Goal: Transaction & Acquisition: Purchase product/service

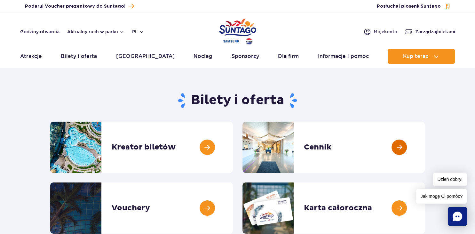
click at [425, 147] on link at bounding box center [425, 147] width 0 height 51
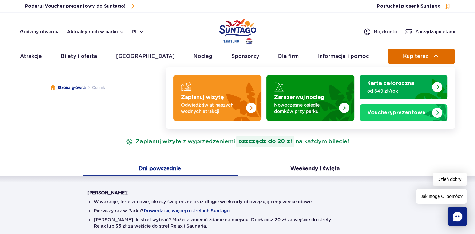
click at [428, 51] on button "Kup teraz" at bounding box center [421, 56] width 67 height 15
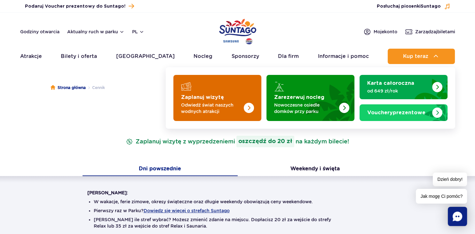
click at [212, 107] on p "Odwiedź świat naszych wodnych atrakcji" at bounding box center [212, 108] width 62 height 13
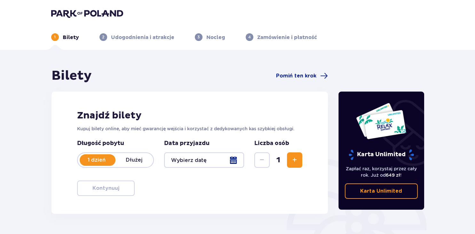
click at [190, 160] on div at bounding box center [204, 159] width 80 height 15
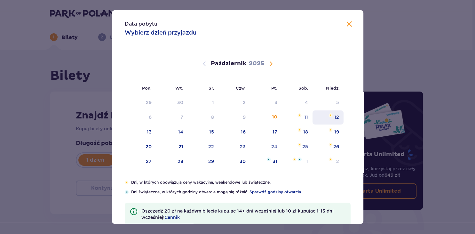
click at [328, 117] on div "12" at bounding box center [328, 117] width 31 height 14
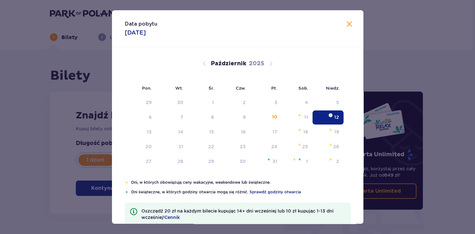
type input "12.10.25"
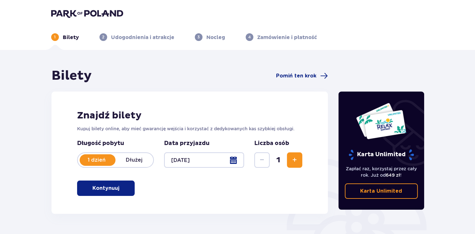
click at [222, 157] on div at bounding box center [204, 159] width 80 height 15
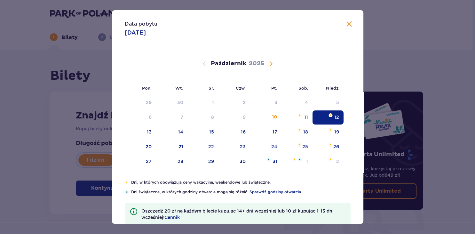
click at [350, 24] on span "Zamknij" at bounding box center [350, 24] width 8 height 8
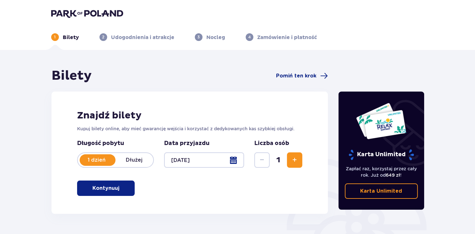
click at [293, 159] on span "Zwiększ" at bounding box center [295, 160] width 8 height 8
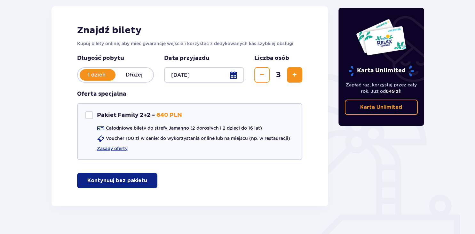
scroll to position [95, 0]
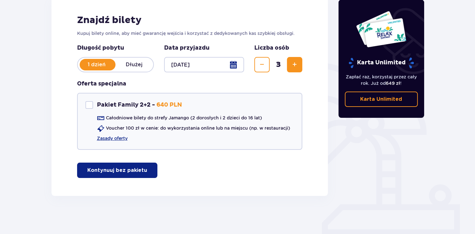
click at [138, 171] on p "Kontynuuj bez pakietu" at bounding box center [117, 170] width 60 height 7
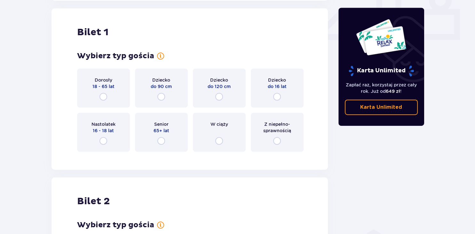
scroll to position [291, 0]
click at [99, 96] on div "Dorosły 18 - 65 lat" at bounding box center [103, 87] width 53 height 39
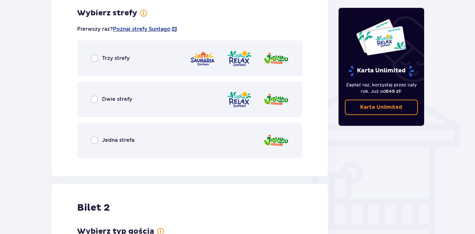
scroll to position [447, 0]
click at [96, 143] on input "radio" at bounding box center [95, 140] width 8 height 8
radio input "true"
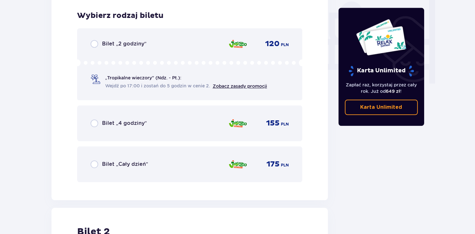
scroll to position [610, 0]
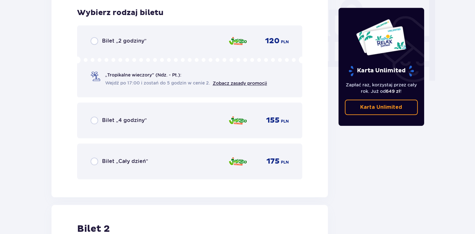
click at [93, 160] on input "radio" at bounding box center [95, 162] width 8 height 8
radio input "true"
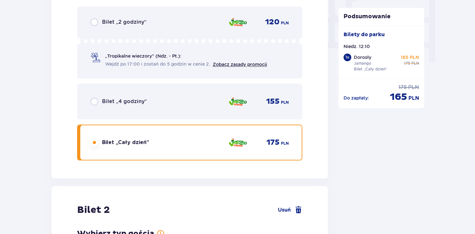
scroll to position [806, 0]
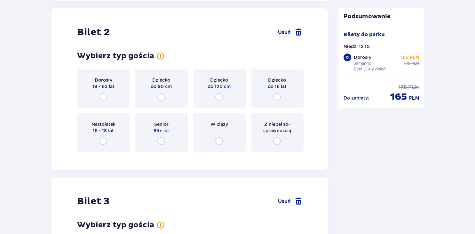
click at [222, 99] on input "radio" at bounding box center [219, 97] width 8 height 8
radio input "true"
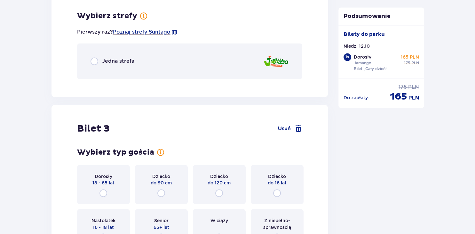
scroll to position [963, 0]
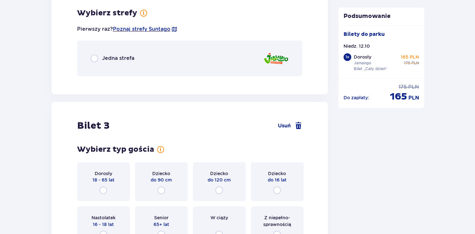
click at [223, 186] on input "radio" at bounding box center [219, 190] width 8 height 8
radio input "true"
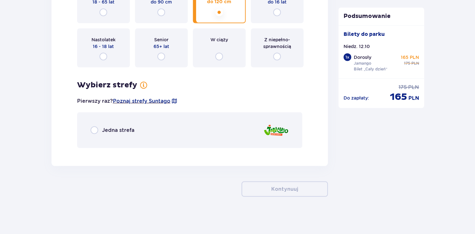
scroll to position [1141, 0]
click at [96, 126] on input "radio" at bounding box center [95, 130] width 8 height 8
radio input "true"
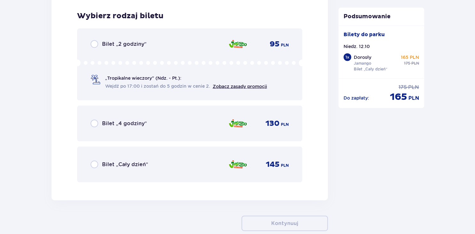
scroll to position [1293, 0]
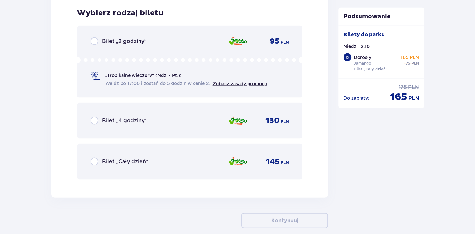
click at [97, 161] on input "radio" at bounding box center [95, 162] width 8 height 8
radio input "true"
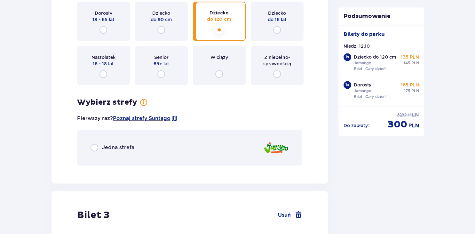
scroll to position [875, 0]
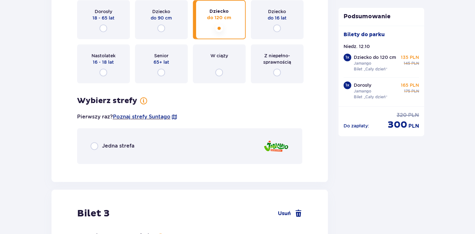
drag, startPoint x: 95, startPoint y: 146, endPoint x: 97, endPoint y: 150, distance: 3.4
click at [97, 150] on div "Jedna strefa" at bounding box center [190, 146] width 226 height 36
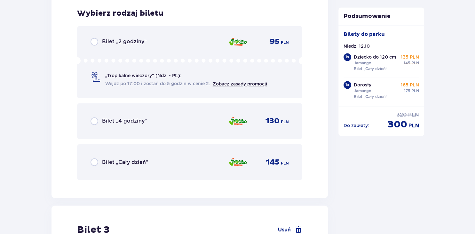
scroll to position [1043, 0]
click at [94, 160] on input "radio" at bounding box center [95, 162] width 8 height 8
radio input "true"
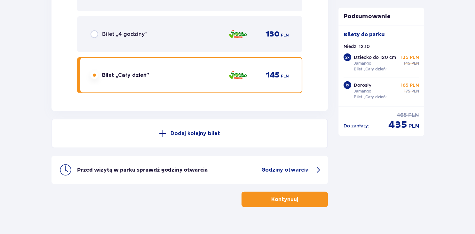
scroll to position [1574, 0]
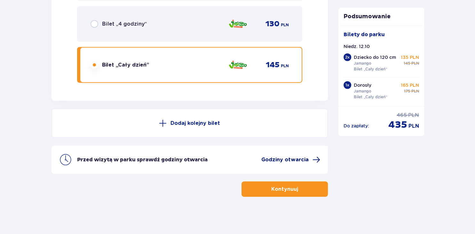
click at [300, 158] on span "Godziny otwarcia" at bounding box center [285, 159] width 47 height 7
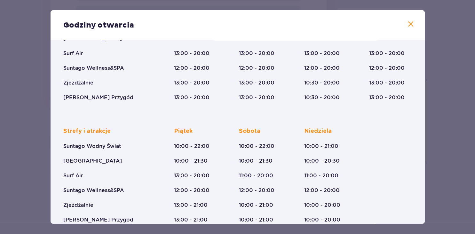
scroll to position [105, 0]
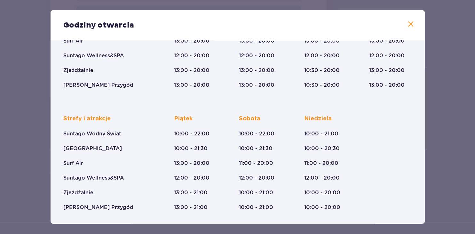
click at [410, 21] on span at bounding box center [411, 24] width 8 height 8
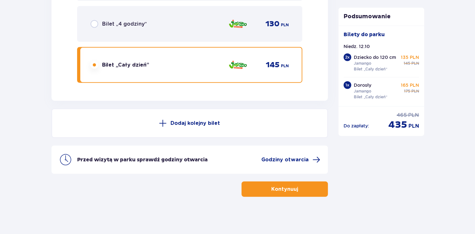
click at [279, 191] on p "Kontynuuj" at bounding box center [284, 189] width 27 height 7
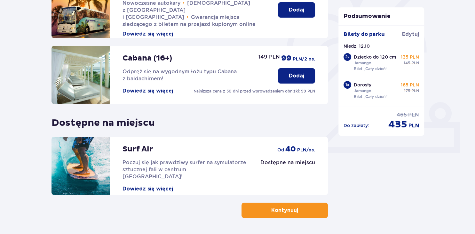
scroll to position [200, 0]
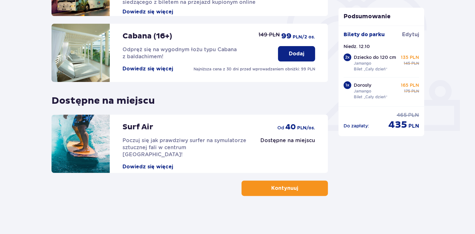
click at [275, 187] on p "Kontynuuj" at bounding box center [284, 188] width 27 height 7
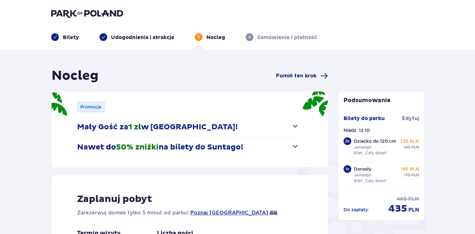
click at [294, 74] on span "Pomiń ten krok" at bounding box center [296, 75] width 40 height 7
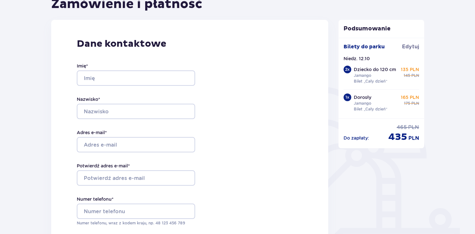
scroll to position [47, 0]
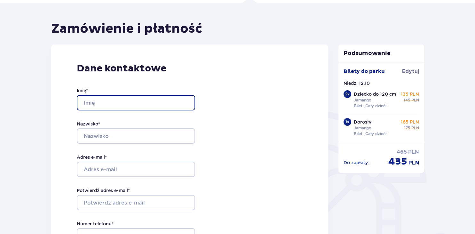
click at [125, 103] on input "Imię *" at bounding box center [136, 102] width 118 height 15
type input "KLAUDIA"
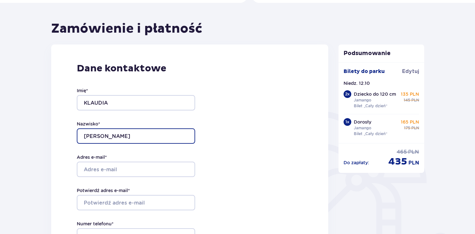
type input "KRAŚKIEWICZ"
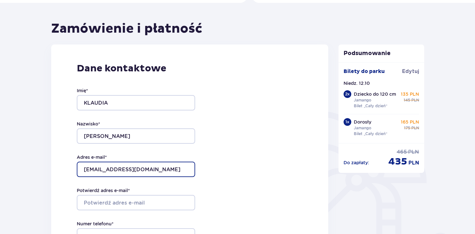
type input "KRASKLAUDIA@WP.PL"
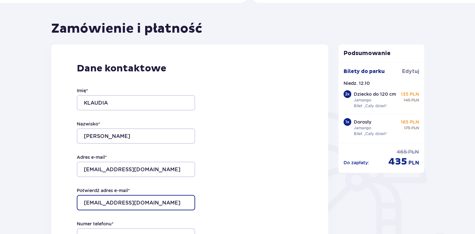
type input "KRASKLAUDIA@WP.PL"
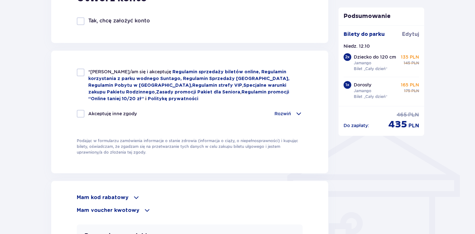
scroll to position [392, 0]
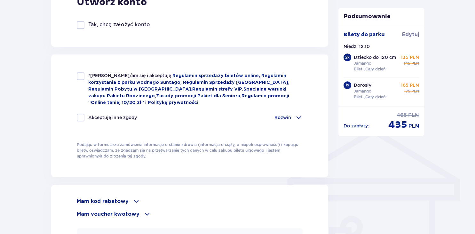
type input "792943132"
click at [79, 78] on div at bounding box center [81, 76] width 8 height 8
checkbox input "true"
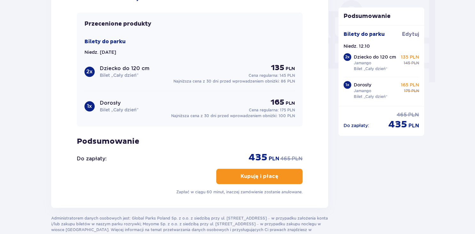
scroll to position [603, 0]
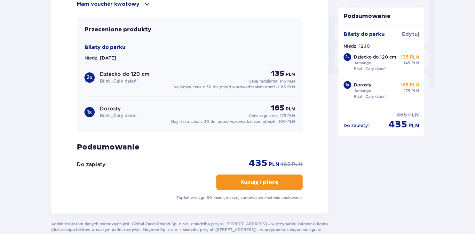
click at [115, 71] on p "Dziecko do 120 cm" at bounding box center [125, 74] width 50 height 7
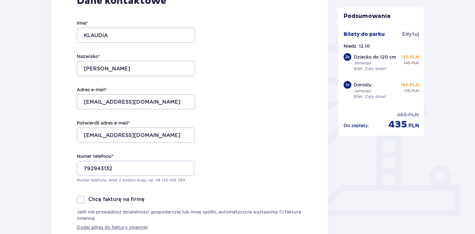
scroll to position [0, 0]
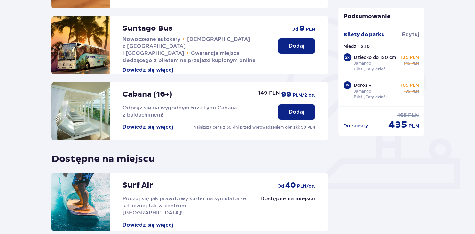
scroll to position [142, 0]
click at [414, 33] on span "Edytuj" at bounding box center [410, 34] width 17 height 7
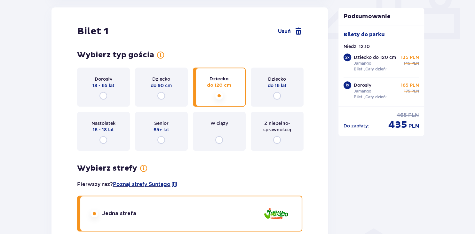
scroll to position [296, 0]
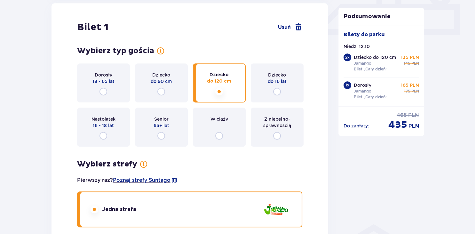
click at [274, 93] on input "radio" at bounding box center [277, 92] width 8 height 8
radio input "true"
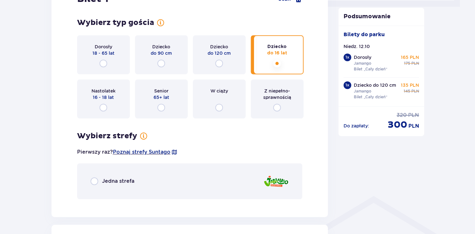
scroll to position [447, 0]
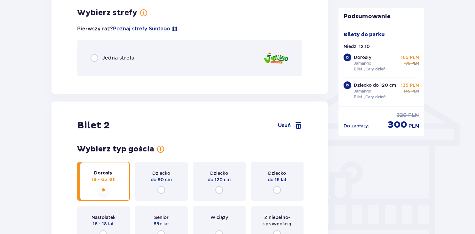
click at [94, 57] on input "radio" at bounding box center [95, 58] width 8 height 8
radio input "true"
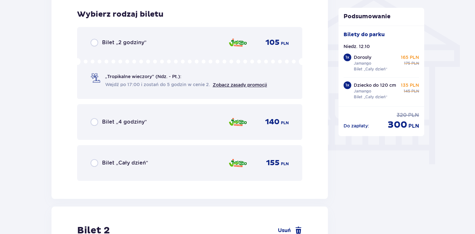
scroll to position [528, 0]
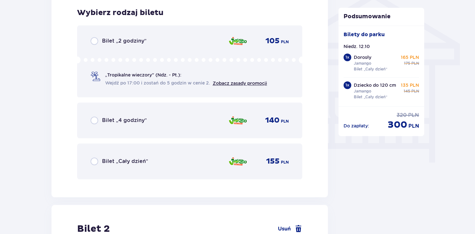
click at [92, 162] on input "radio" at bounding box center [95, 162] width 8 height 8
radio input "true"
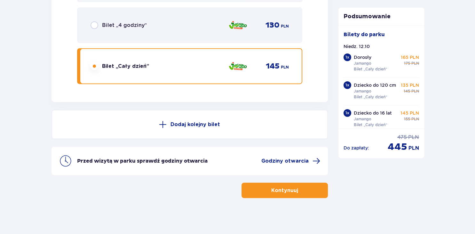
scroll to position [1574, 0]
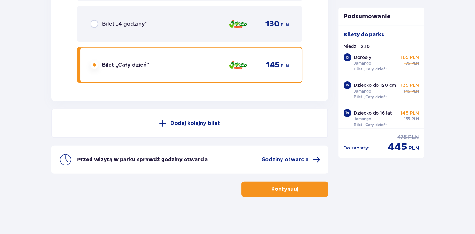
click at [289, 187] on p "Kontynuuj" at bounding box center [284, 189] width 27 height 7
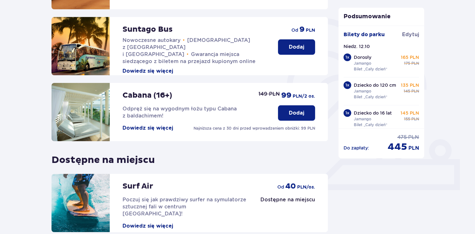
scroll to position [200, 0]
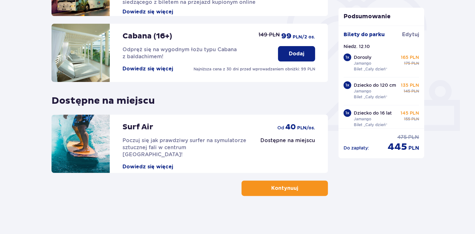
click at [298, 181] on button "Kontynuuj" at bounding box center [285, 188] width 86 height 15
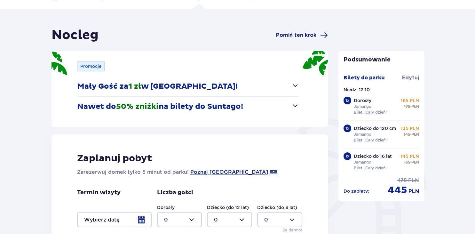
scroll to position [17, 0]
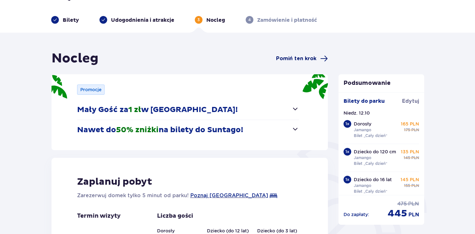
click at [309, 61] on span "Pomiń ten krok" at bounding box center [296, 58] width 40 height 7
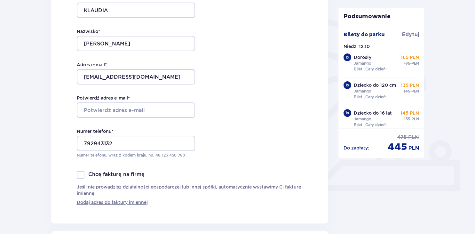
scroll to position [227, 0]
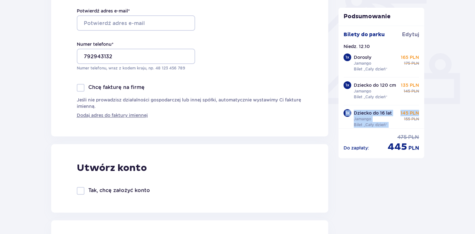
drag, startPoint x: 475, startPoint y: 36, endPoint x: 473, endPoint y: 134, distance: 98.0
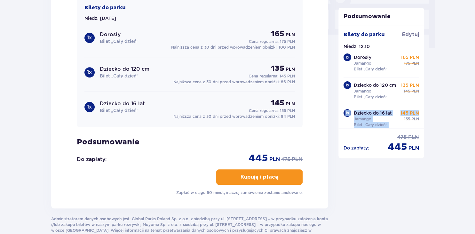
scroll to position [685, 0]
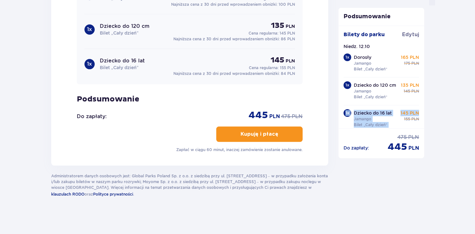
click at [261, 132] on p "Kupuję i płacę" at bounding box center [260, 134] width 38 height 7
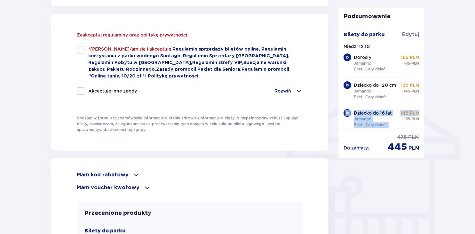
scroll to position [433, 0]
click at [82, 53] on div at bounding box center [81, 50] width 8 height 8
checkbox input "true"
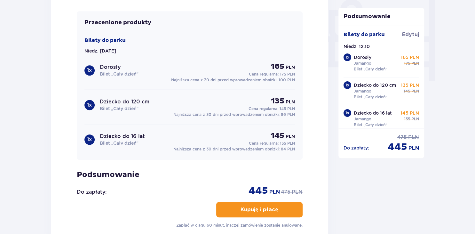
scroll to position [685, 0]
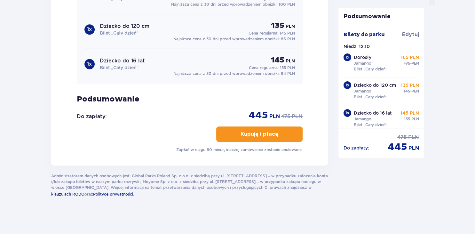
click at [259, 135] on p "Kupuję i płacę" at bounding box center [260, 134] width 38 height 7
